Goal: Task Accomplishment & Management: Manage account settings

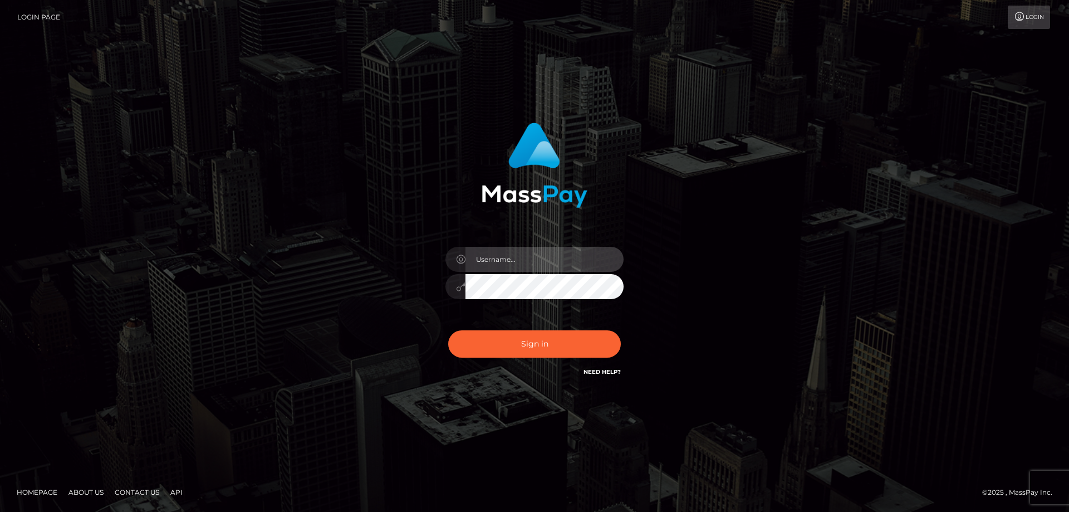
click at [529, 262] on input "text" at bounding box center [545, 259] width 158 height 25
type input "chloe.a.kam@gmail.com"
click at [448, 330] on button "Sign in" at bounding box center [534, 343] width 173 height 27
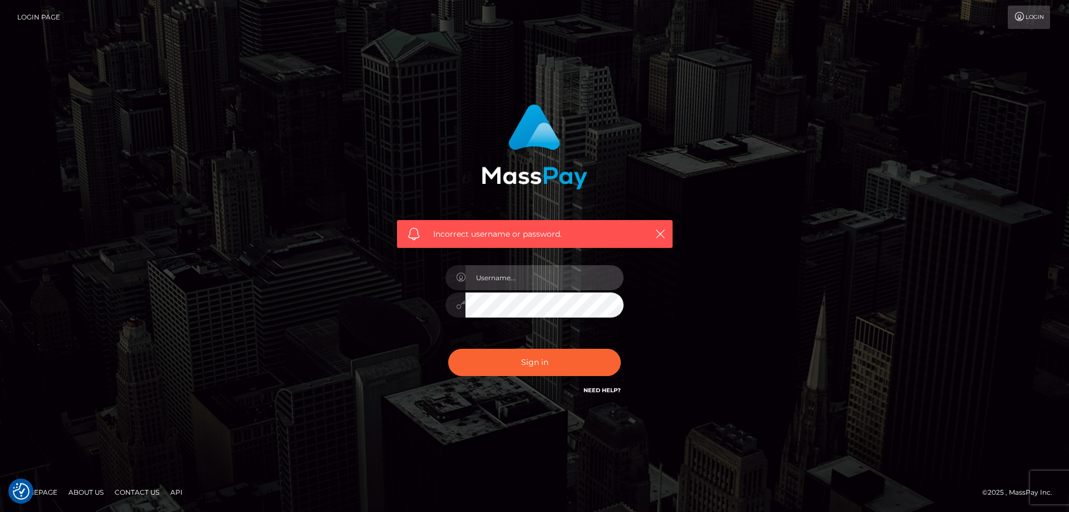
click at [560, 285] on input "text" at bounding box center [545, 277] width 158 height 25
type input "chloe.a.kam@gmail.com"
click at [448, 349] on button "Sign in" at bounding box center [534, 362] width 173 height 27
click at [605, 390] on link "Need Help?" at bounding box center [602, 390] width 37 height 7
click at [1024, 16] on icon at bounding box center [1020, 16] width 12 height 9
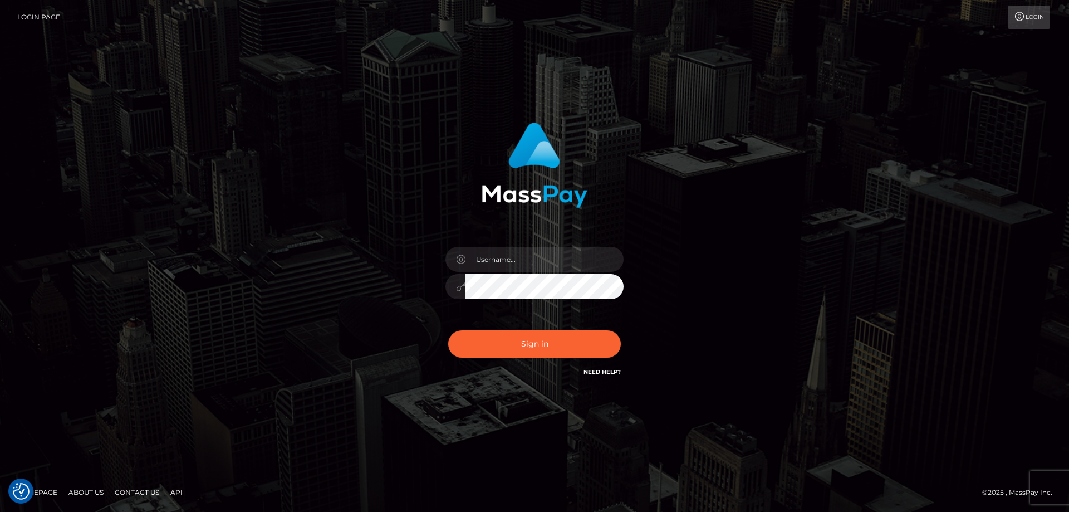
checkbox input "true"
click at [602, 369] on link "Need Help?" at bounding box center [602, 371] width 37 height 7
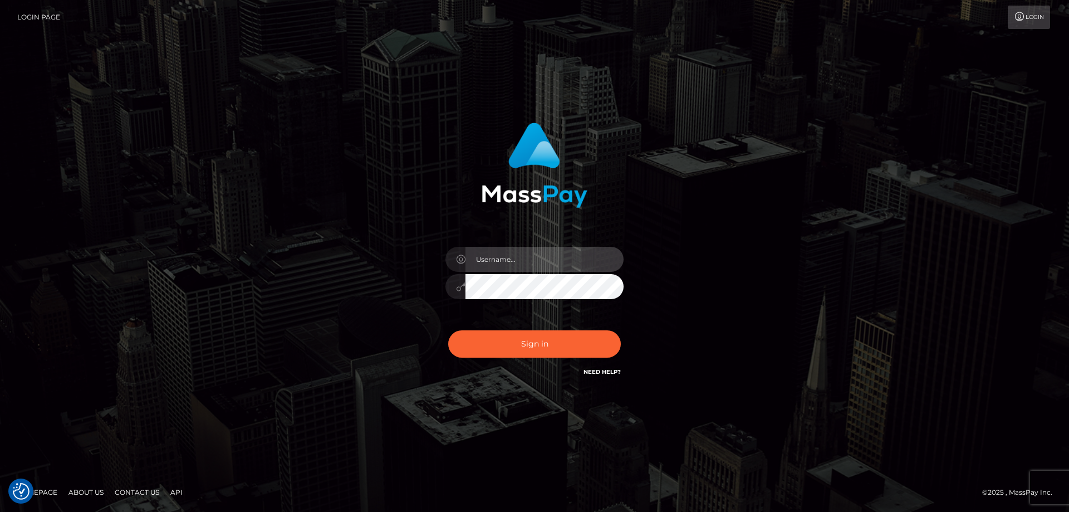
click at [531, 260] on input "text" at bounding box center [545, 259] width 158 height 25
type input "chloe.a.kam@gmail.com"
